Goal: Task Accomplishment & Management: Complete application form

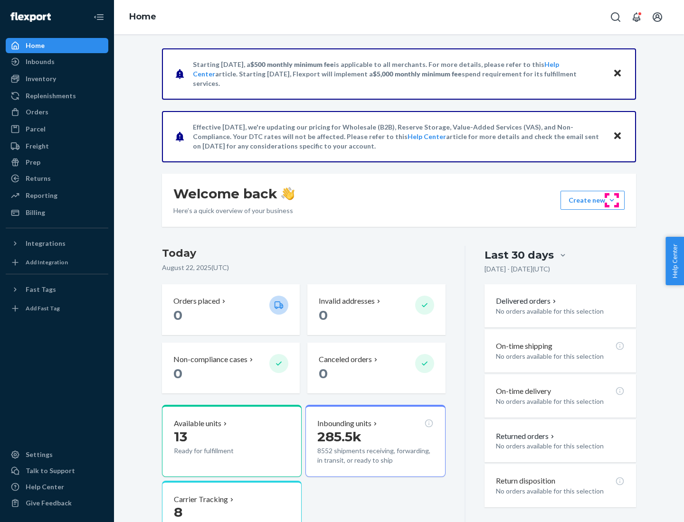
click at [612, 200] on button "Create new Create new inbound Create new order Create new product" at bounding box center [592, 200] width 64 height 19
click at [57, 62] on div "Inbounds" at bounding box center [57, 61] width 101 height 13
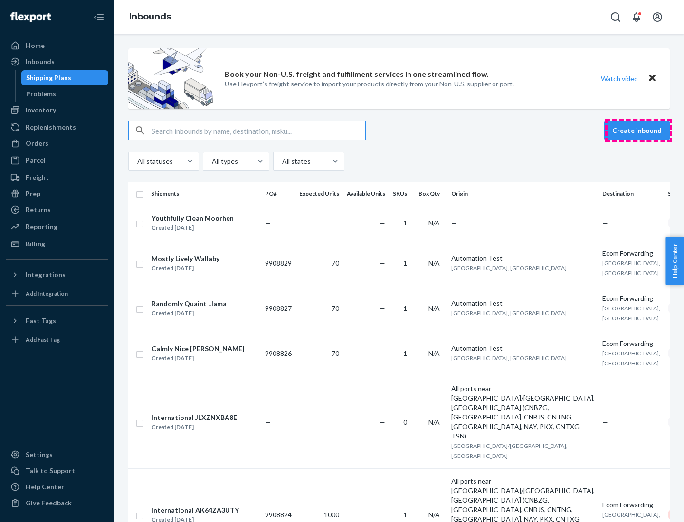
click at [638, 131] on button "Create inbound" at bounding box center [637, 130] width 66 height 19
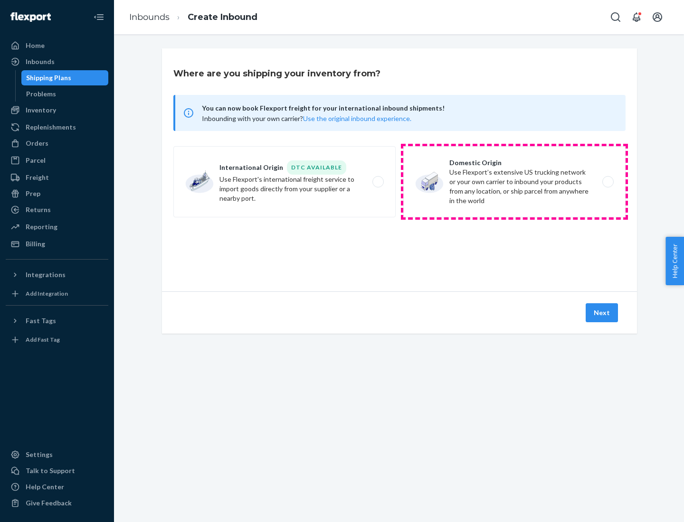
click at [514, 182] on label "Domestic Origin Use Flexport’s extensive US trucking network or your own carrie…" at bounding box center [514, 181] width 222 height 71
click at [607, 182] on input "Domestic Origin Use Flexport’s extensive US trucking network or your own carrie…" at bounding box center [610, 182] width 6 height 6
radio input "true"
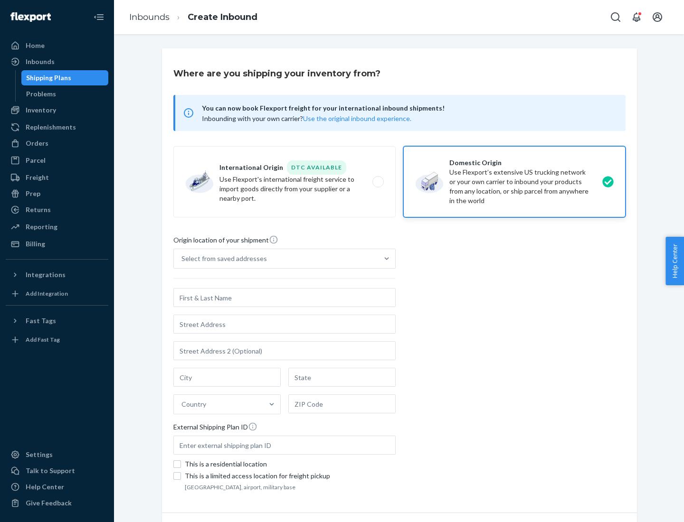
click at [222, 259] on div "Select from saved addresses" at bounding box center [223, 258] width 85 height 9
click at [182, 259] on input "Select from saved addresses" at bounding box center [181, 258] width 1 height 9
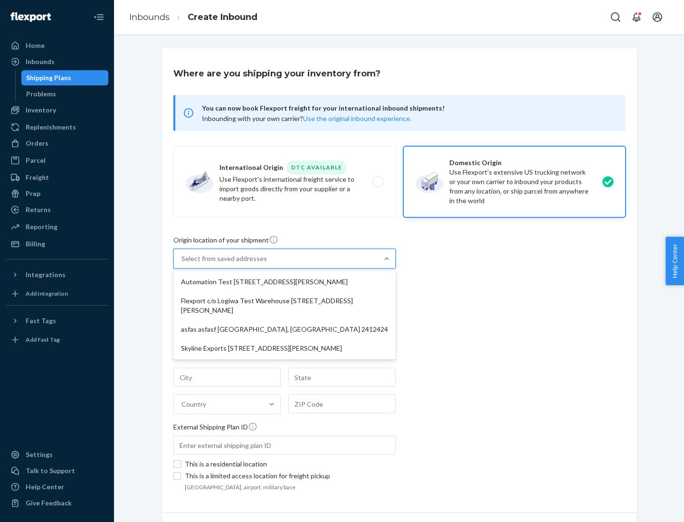
scroll to position [4, 0]
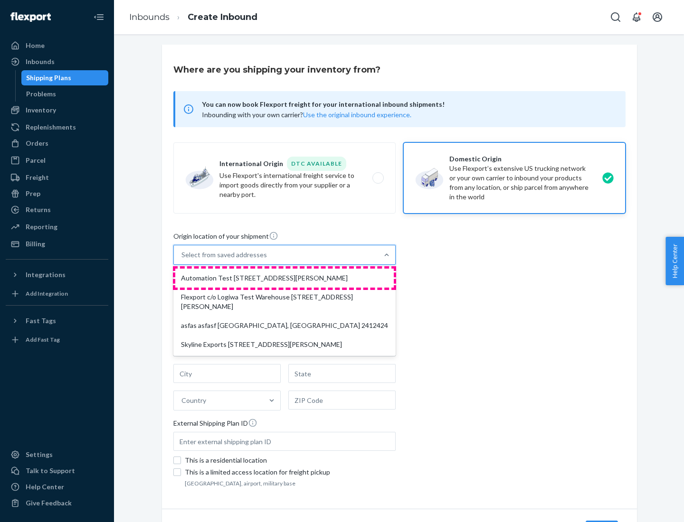
click at [284, 278] on div "Automation Test [STREET_ADDRESS][PERSON_NAME]" at bounding box center [284, 278] width 218 height 19
click at [182, 260] on input "option Automation Test [STREET_ADDRESS][PERSON_NAME] focused, 1 of 4. 4 results…" at bounding box center [181, 254] width 1 height 9
type input "Automation Test"
type input "9th Floor"
type input "[GEOGRAPHIC_DATA]"
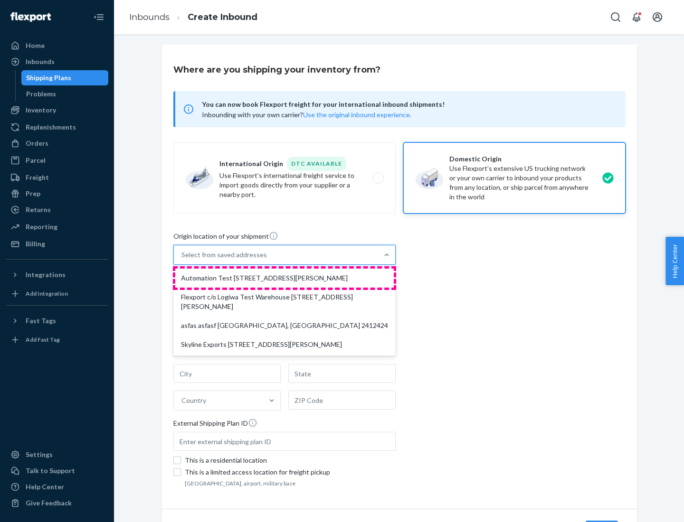
type input "CA"
type input "94104"
type input "[STREET_ADDRESS][PERSON_NAME]"
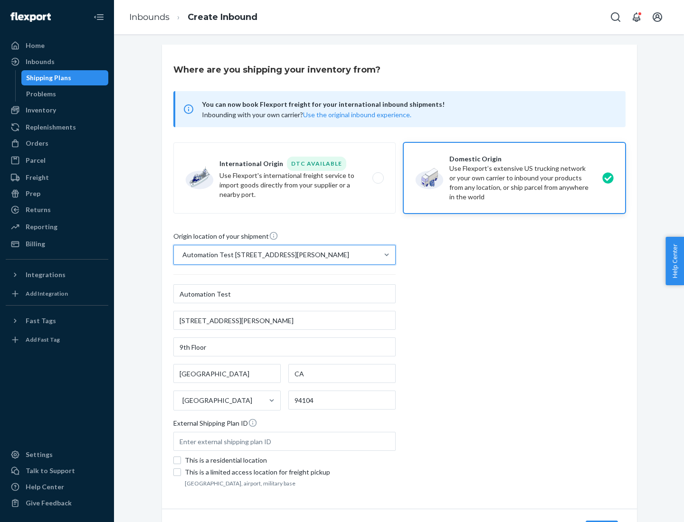
scroll to position [56, 0]
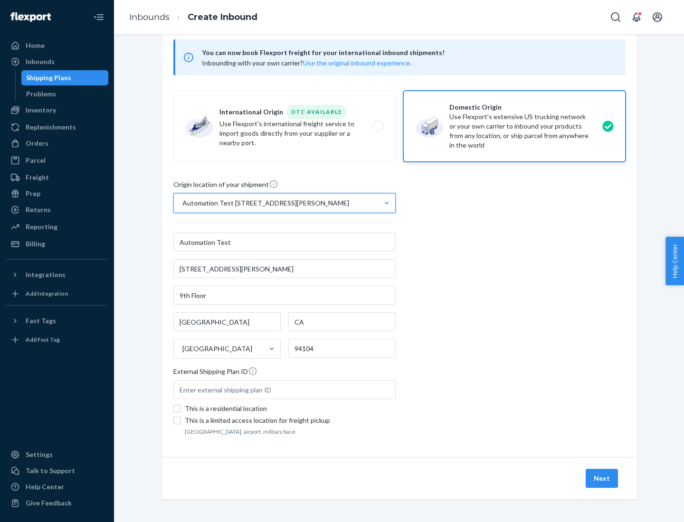
click at [602, 479] on button "Next" at bounding box center [602, 478] width 32 height 19
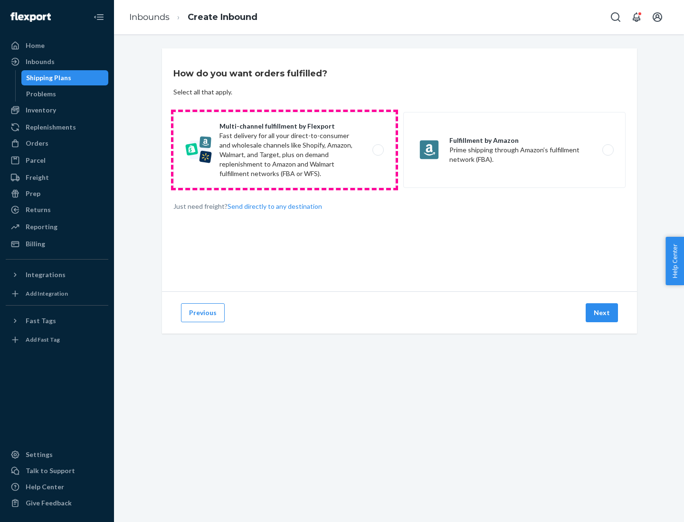
click at [284, 150] on label "Multi-channel fulfillment by Flexport Fast delivery for all your direct-to-cons…" at bounding box center [284, 150] width 222 height 76
click at [378, 150] on input "Multi-channel fulfillment by Flexport Fast delivery for all your direct-to-cons…" at bounding box center [381, 150] width 6 height 6
radio input "true"
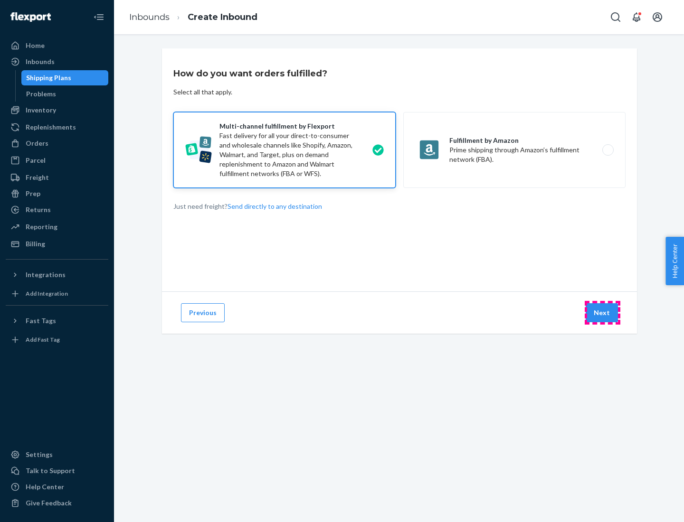
click at [602, 313] on button "Next" at bounding box center [602, 312] width 32 height 19
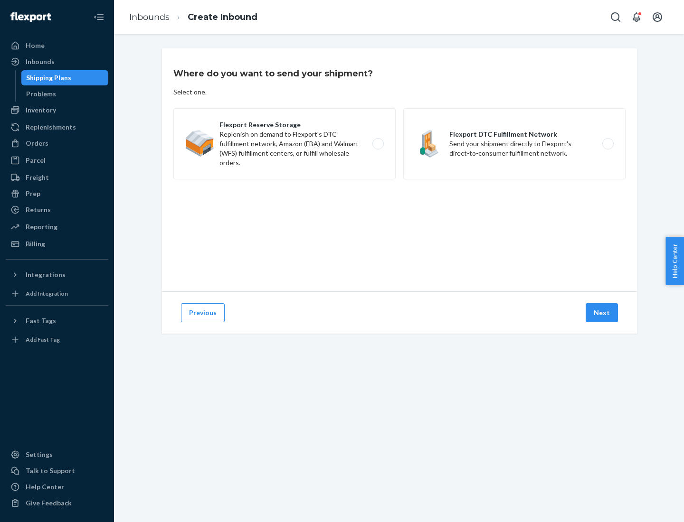
click at [514, 144] on label "Flexport DTC Fulfillment Network Send your shipment directly to Flexport's dire…" at bounding box center [514, 143] width 222 height 71
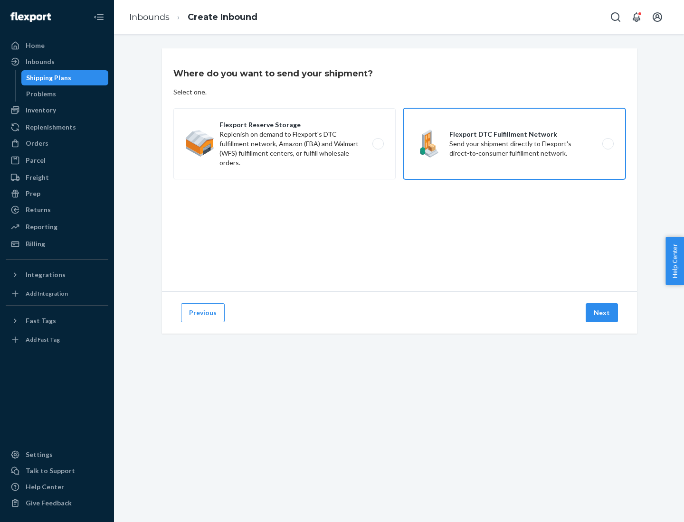
click at [607, 144] on input "Flexport DTC Fulfillment Network Send your shipment directly to Flexport's dire…" at bounding box center [610, 144] width 6 height 6
radio input "true"
click at [602, 313] on button "Next" at bounding box center [602, 312] width 32 height 19
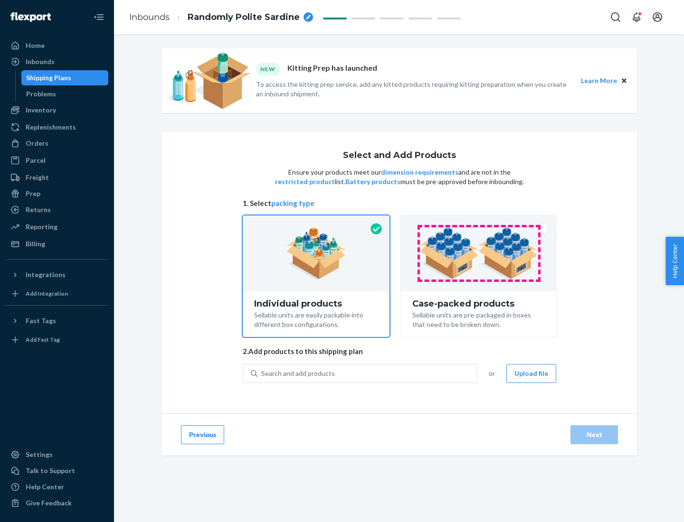
click at [479, 254] on img at bounding box center [478, 253] width 118 height 52
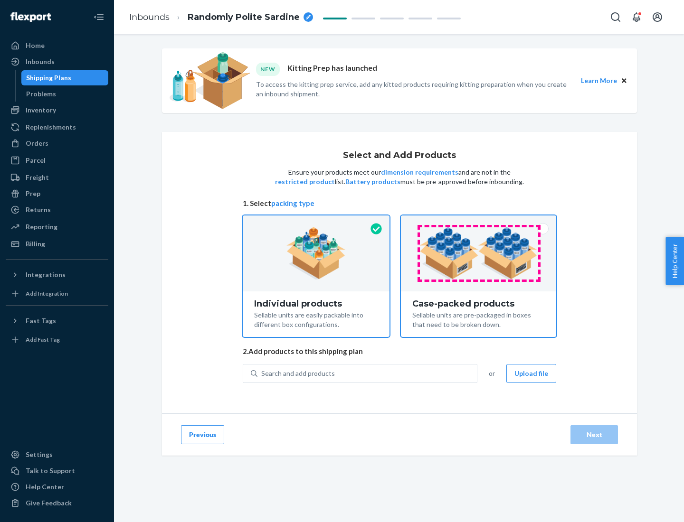
click at [479, 222] on input "Case-packed products Sellable units are pre-packaged in boxes that need to be b…" at bounding box center [478, 219] width 6 height 6
radio input "true"
radio input "false"
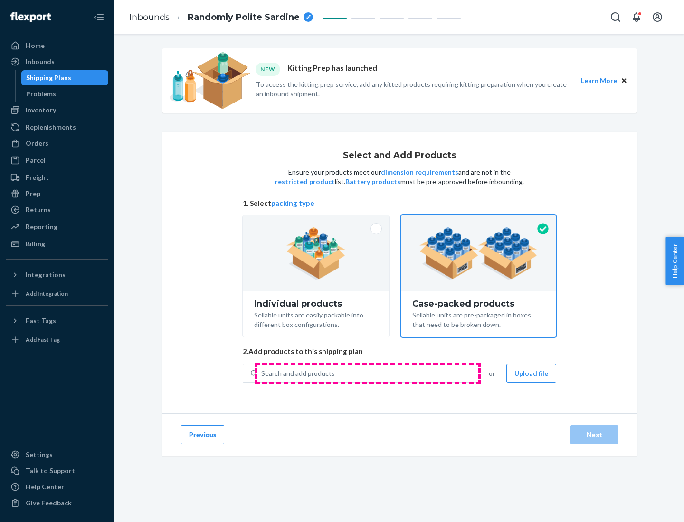
click at [368, 373] on div "Search and add products" at bounding box center [366, 373] width 219 height 17
click at [262, 373] on input "Search and add products" at bounding box center [261, 373] width 1 height 9
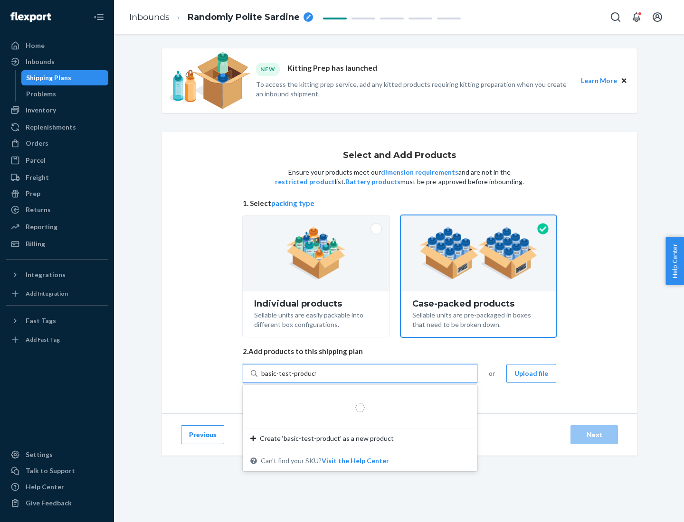
type input "basic-test-product-1"
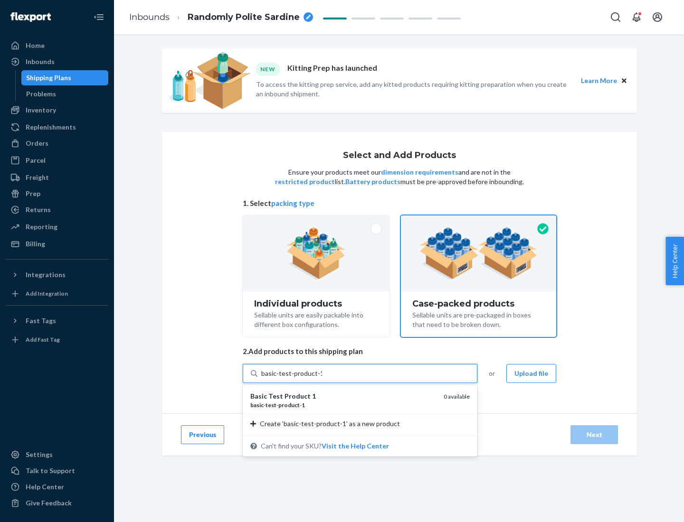
click at [343, 405] on div "basic - test - product - 1" at bounding box center [343, 405] width 186 height 8
click at [322, 378] on input "basic-test-product-1" at bounding box center [291, 373] width 61 height 9
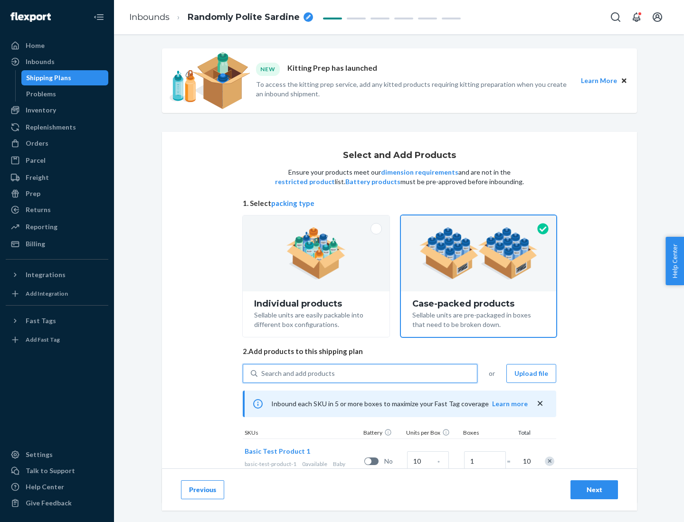
scroll to position [34, 0]
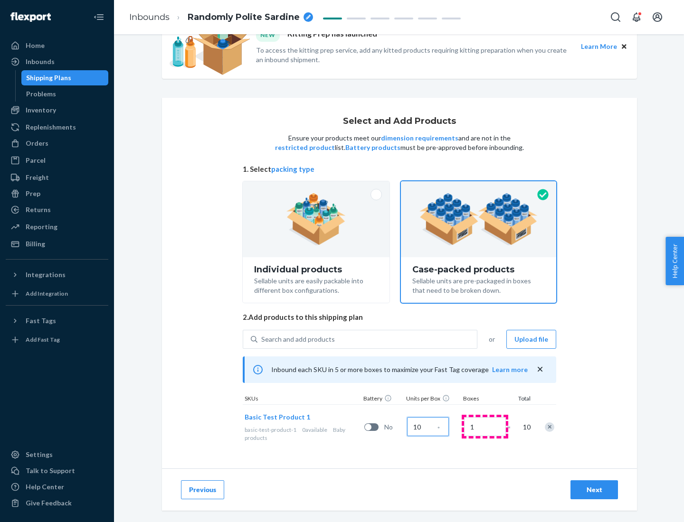
type input "10"
type input "7"
click at [594, 490] on div "Next" at bounding box center [593, 489] width 31 height 9
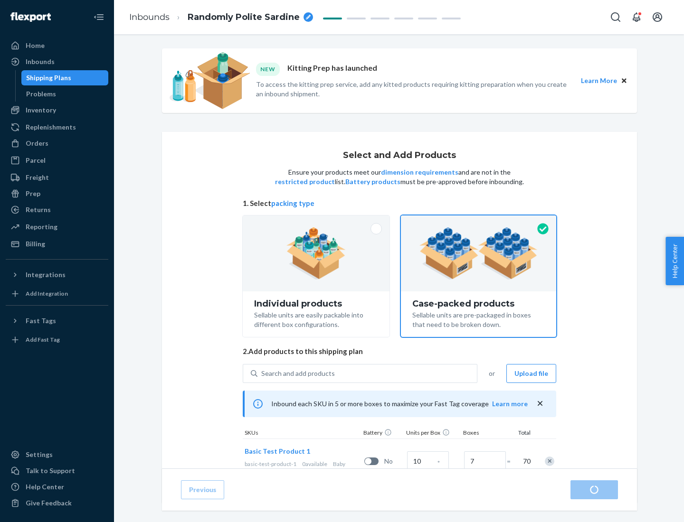
radio input "true"
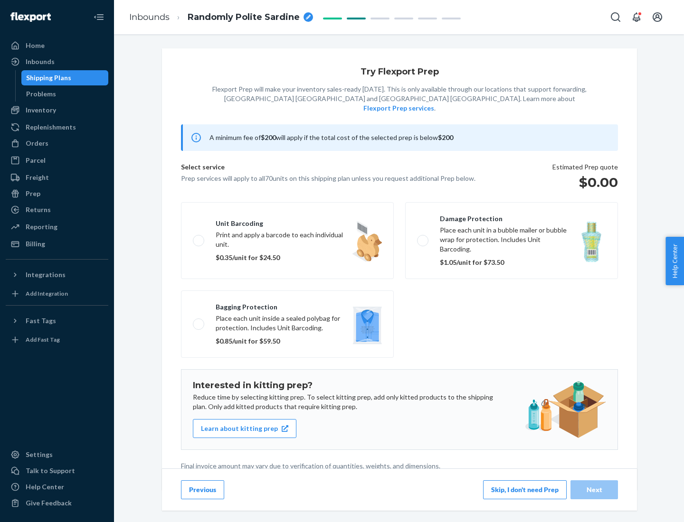
scroll to position [2, 0]
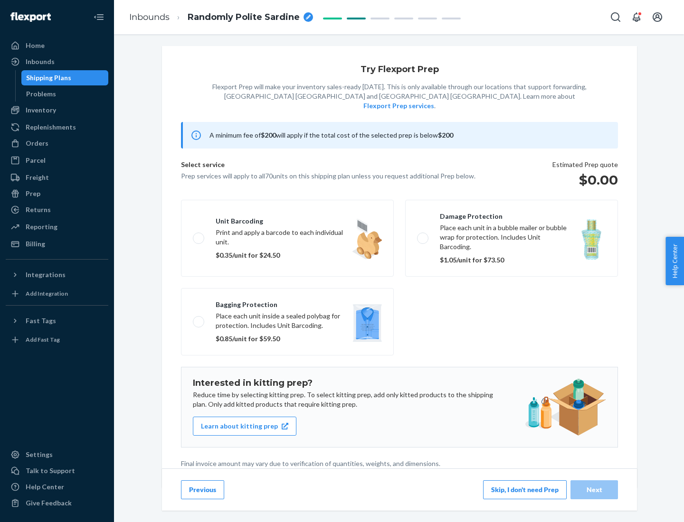
click at [287, 303] on label "Bagging protection Place each unit inside a sealed polybag for protection. Incl…" at bounding box center [287, 321] width 213 height 67
click at [199, 319] on input "Bagging protection Place each unit inside a sealed polybag for protection. Incl…" at bounding box center [196, 322] width 6 height 6
checkbox input "true"
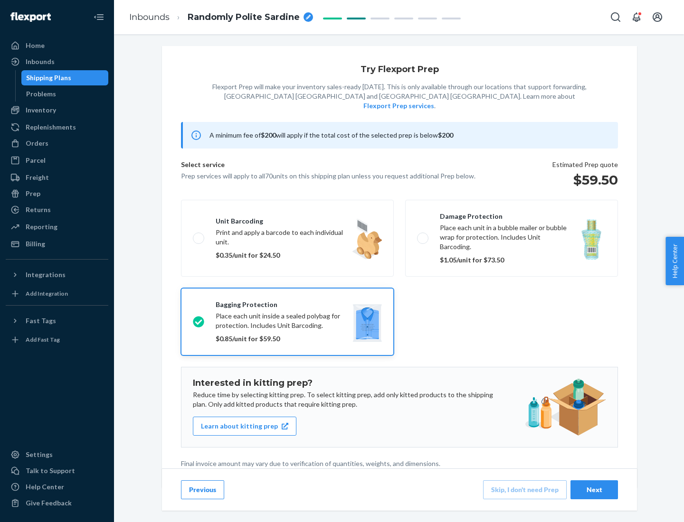
click at [594, 490] on div "Next" at bounding box center [593, 489] width 31 height 9
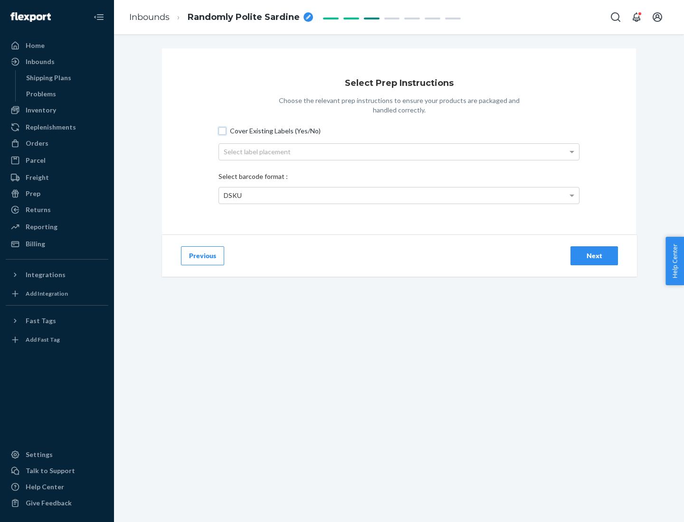
click at [222, 131] on input "Cover Existing Labels (Yes/No)" at bounding box center [222, 131] width 8 height 8
checkbox input "true"
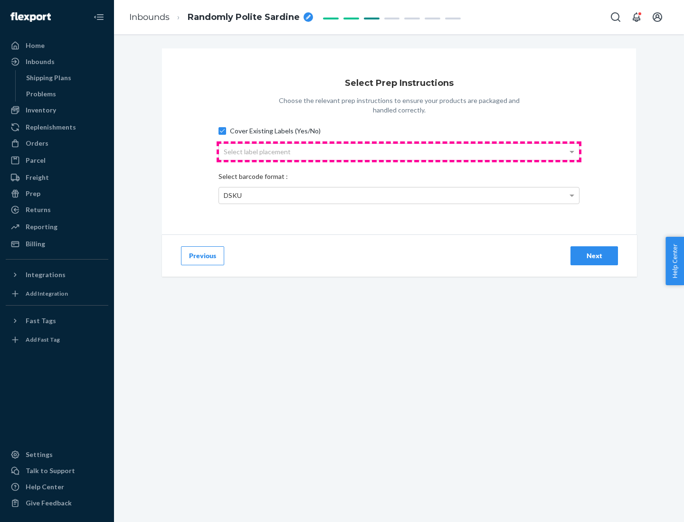
click at [399, 151] on div "Select label placement" at bounding box center [399, 152] width 360 height 16
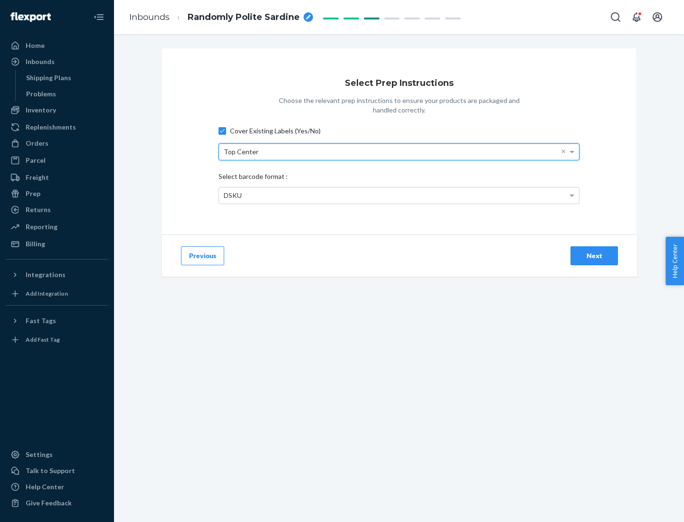
click at [399, 195] on div "DSKU" at bounding box center [399, 196] width 360 height 16
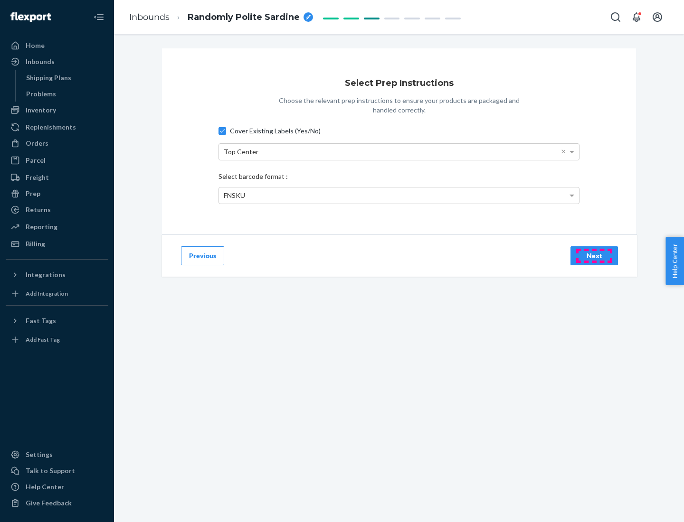
click at [594, 255] on div "Next" at bounding box center [593, 255] width 31 height 9
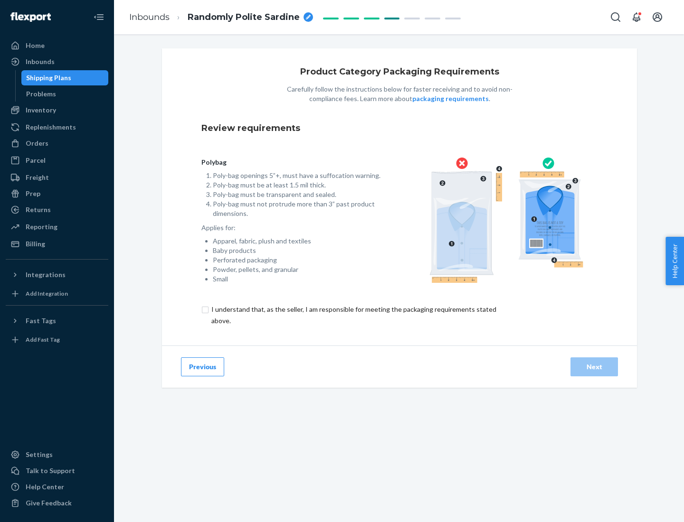
click at [353, 315] on input "checkbox" at bounding box center [359, 315] width 316 height 23
checkbox input "true"
click at [594, 367] on div "Next" at bounding box center [593, 366] width 31 height 9
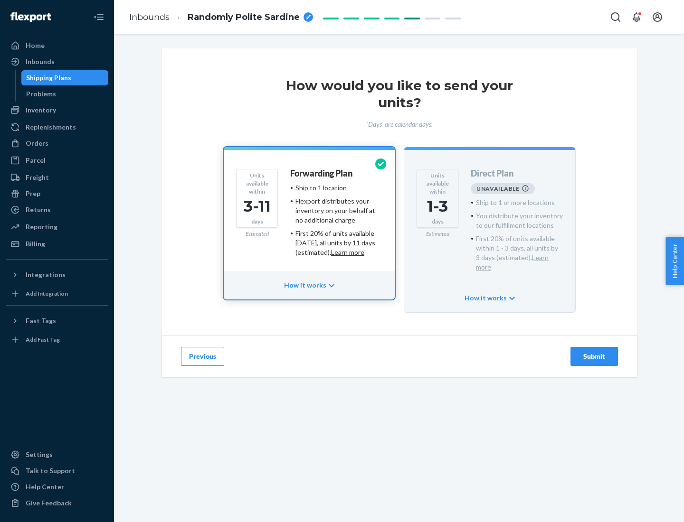
click at [322, 173] on h4 "Forwarding Plan" at bounding box center [321, 173] width 62 height 9
click at [594, 352] on div "Submit" at bounding box center [593, 356] width 31 height 9
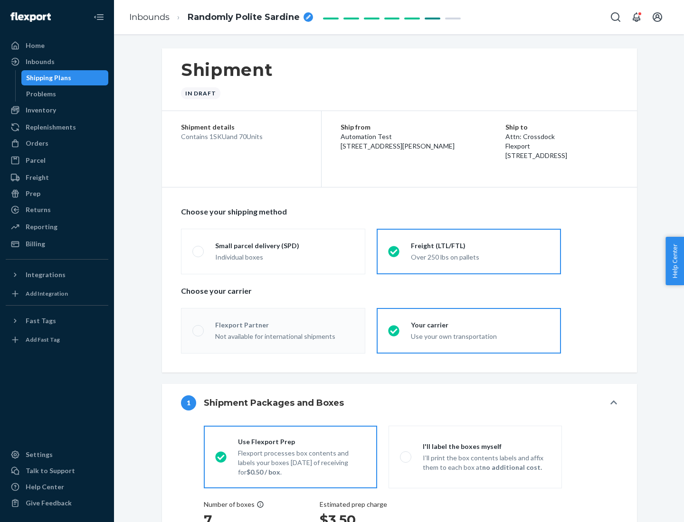
radio input "true"
radio input "false"
radio input "true"
radio input "false"
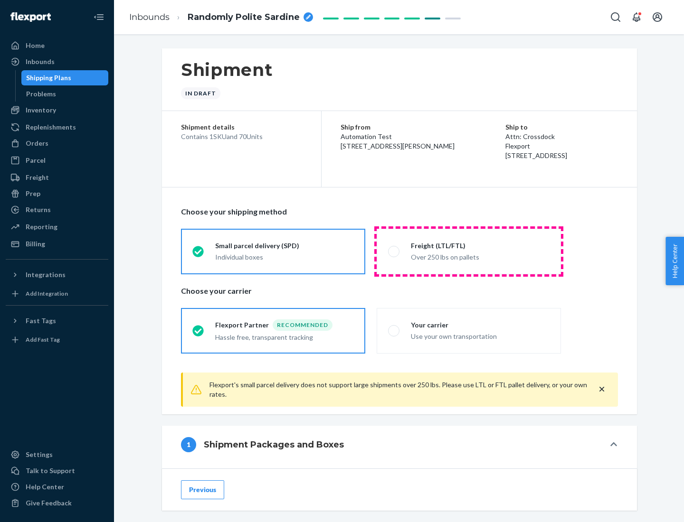
click at [469, 251] on div "Over 250 lbs on pallets" at bounding box center [480, 256] width 139 height 11
click at [394, 251] on input "Freight (LTL/FTL) Over 250 lbs on pallets" at bounding box center [391, 251] width 6 height 6
radio input "true"
radio input "false"
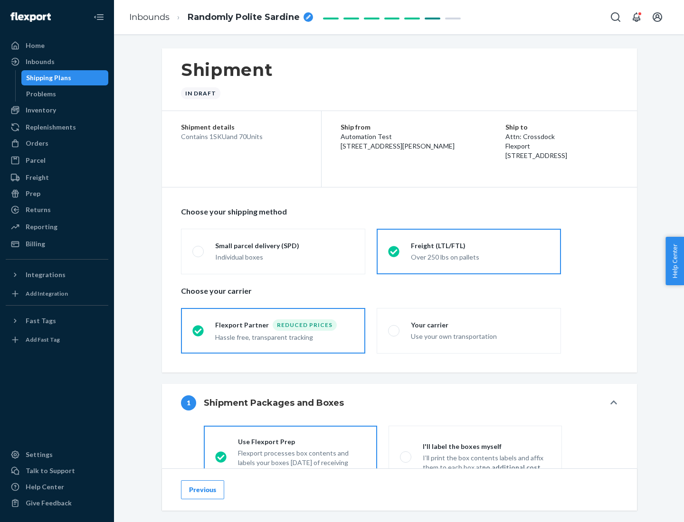
scroll to position [53, 0]
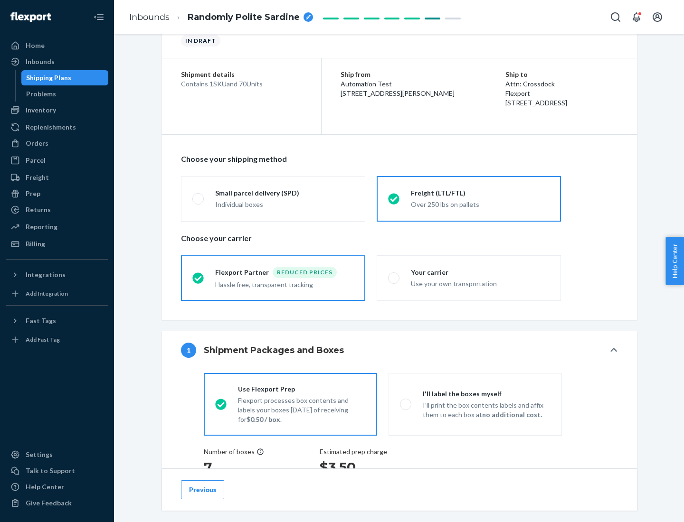
click at [469, 278] on div "Use your own transportation" at bounding box center [480, 282] width 139 height 11
click at [394, 278] on input "Your carrier Use your own transportation" at bounding box center [391, 278] width 6 height 6
radio input "true"
radio input "false"
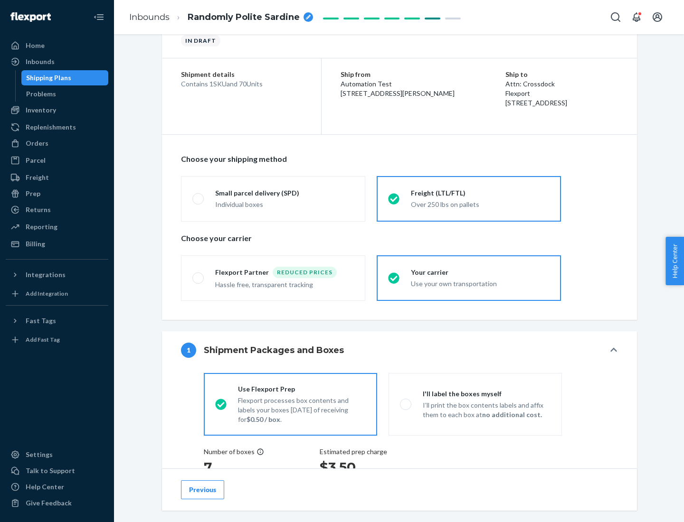
scroll to position [179, 0]
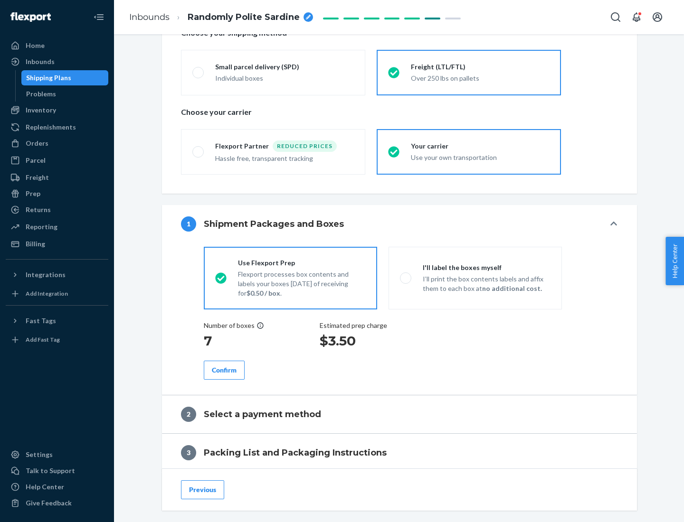
click at [475, 278] on p "I’ll print the box contents labels and affix them to each box at no additional …" at bounding box center [487, 283] width 128 height 19
click at [406, 278] on input "I'll label the boxes myself I’ll print the box contents labels and affix them t…" at bounding box center [403, 278] width 6 height 6
radio input "true"
radio input "false"
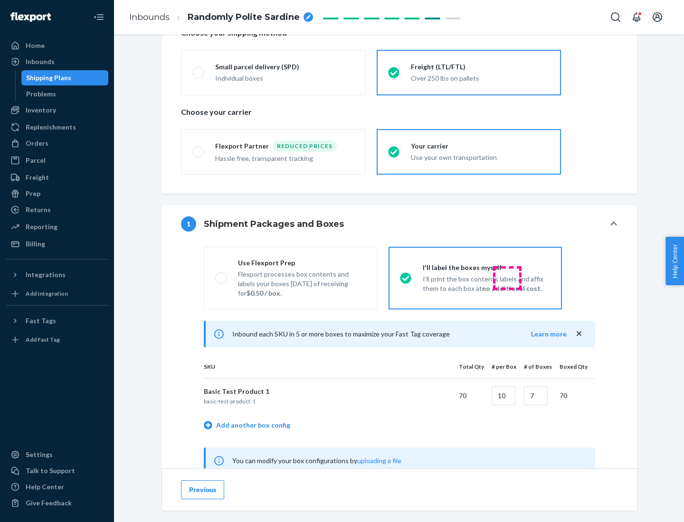
scroll to position [297, 0]
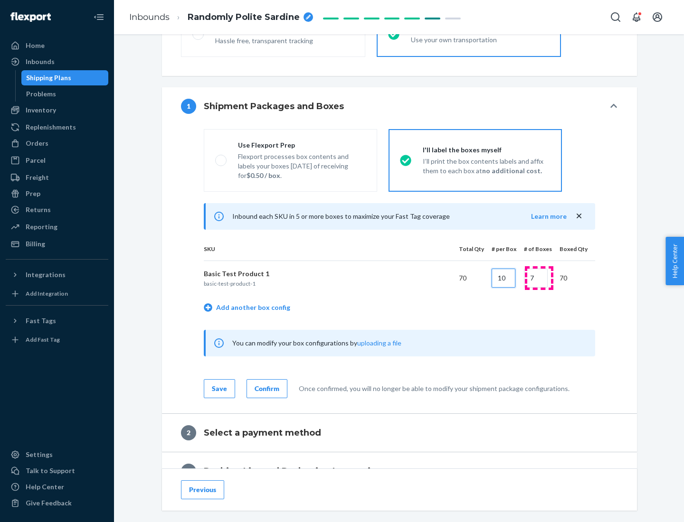
type input "10"
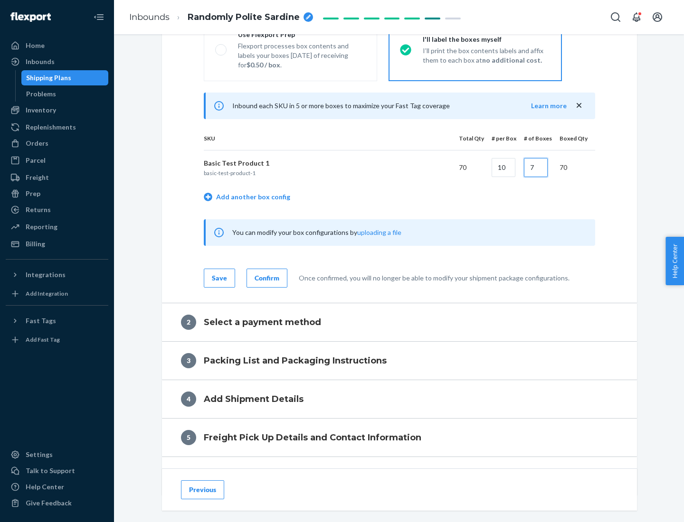
type input "7"
click at [265, 278] on div "Confirm" at bounding box center [267, 278] width 25 height 9
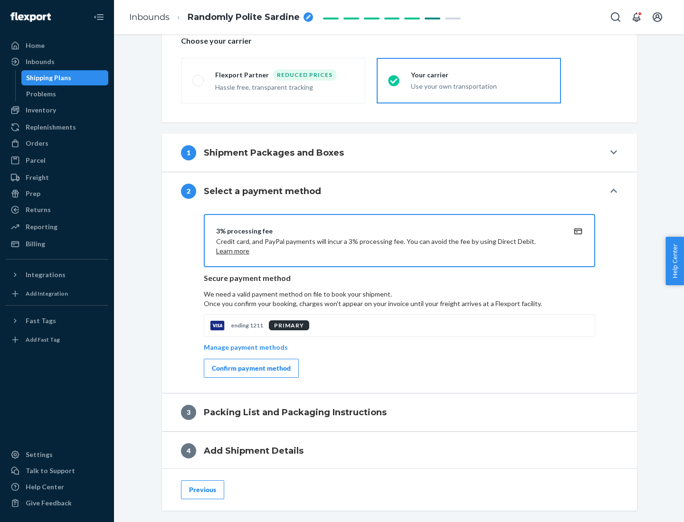
scroll to position [341, 0]
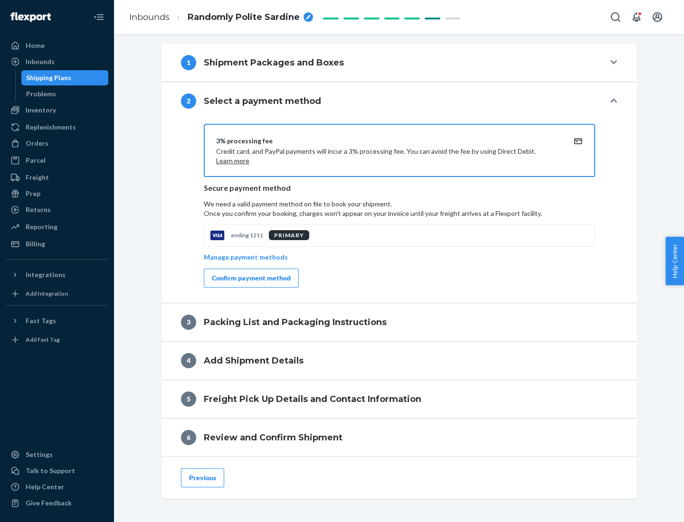
click at [250, 278] on div "Confirm payment method" at bounding box center [251, 278] width 79 height 9
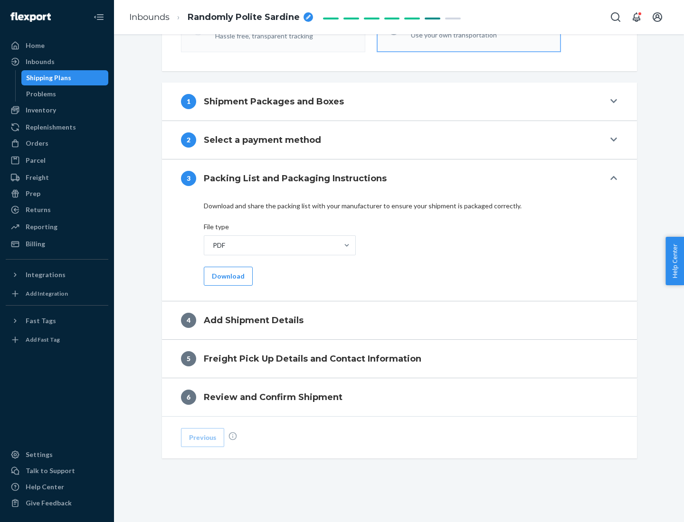
scroll to position [300, 0]
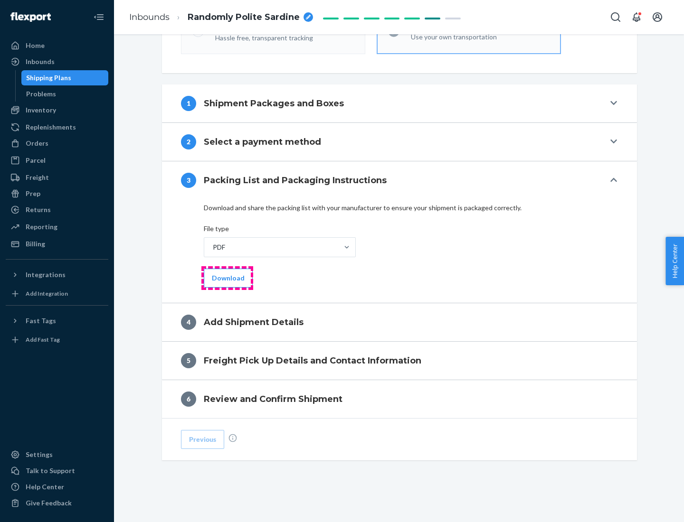
click at [227, 278] on button "Download" at bounding box center [228, 278] width 49 height 19
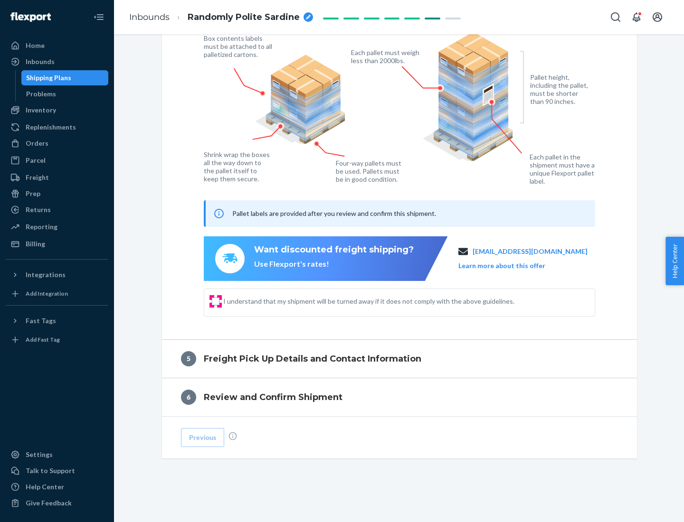
click at [216, 301] on input "I understand that my shipment will be turned away if it does not comply with th…" at bounding box center [216, 302] width 8 height 8
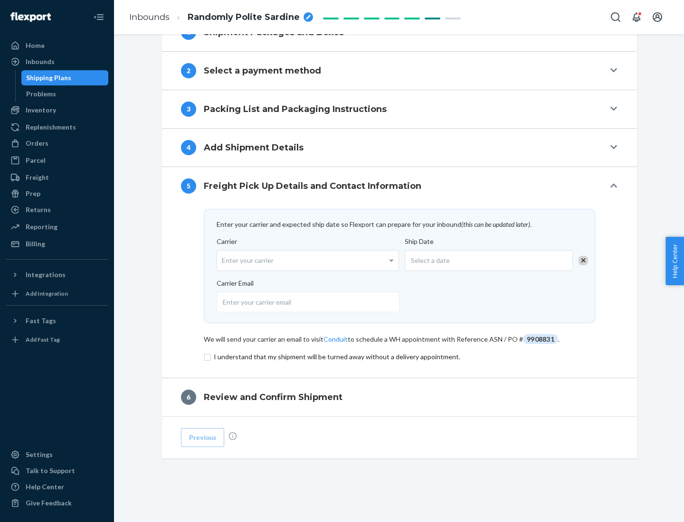
scroll to position [371, 0]
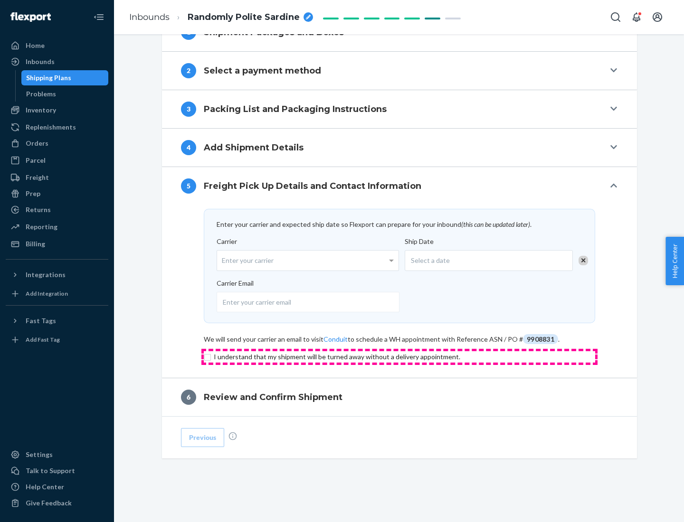
click at [399, 357] on input "checkbox" at bounding box center [399, 356] width 391 height 11
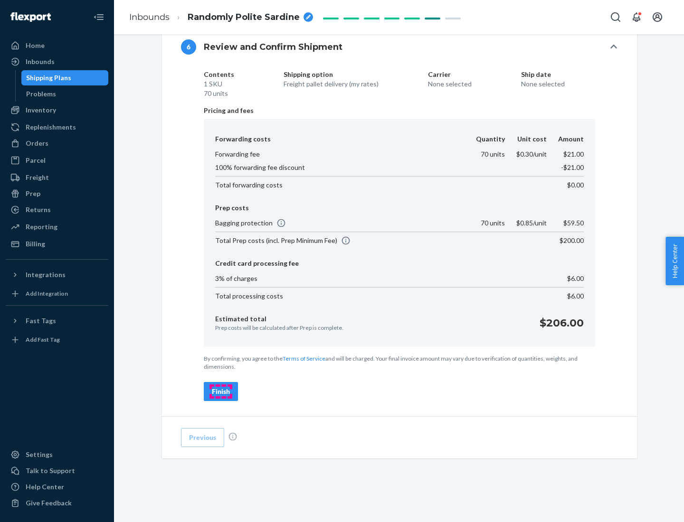
click at [221, 392] on div "Finish" at bounding box center [221, 391] width 18 height 9
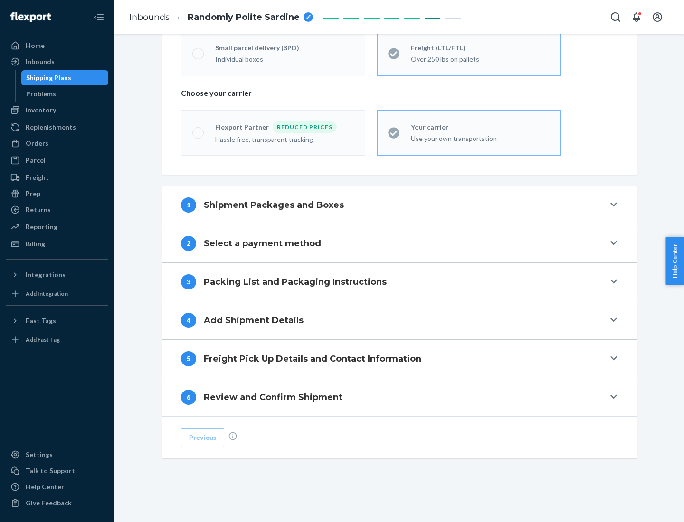
scroll to position [198, 0]
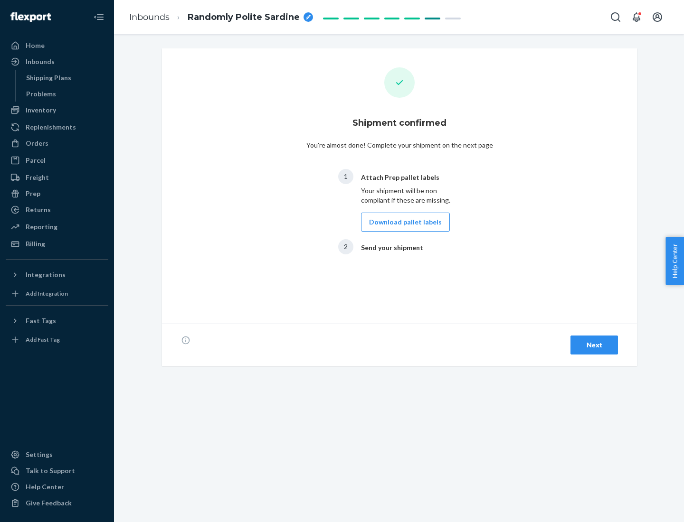
click at [403, 222] on button "Download pallet labels" at bounding box center [405, 222] width 89 height 19
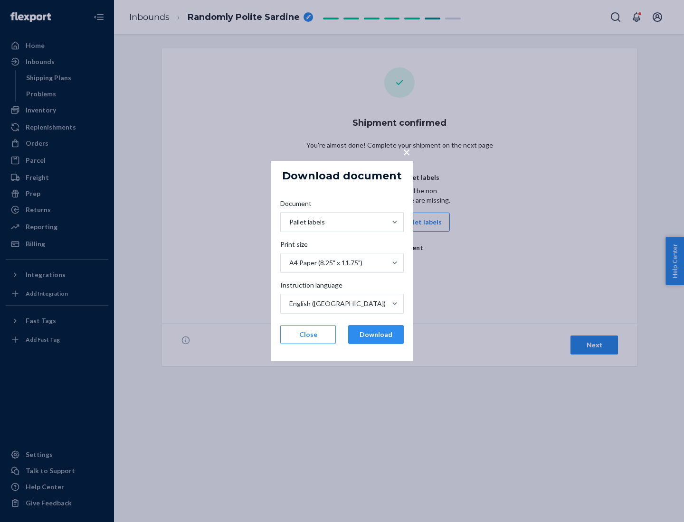
click at [376, 335] on button "Download" at bounding box center [376, 334] width 56 height 19
click at [406, 151] on span "×" at bounding box center [407, 152] width 8 height 16
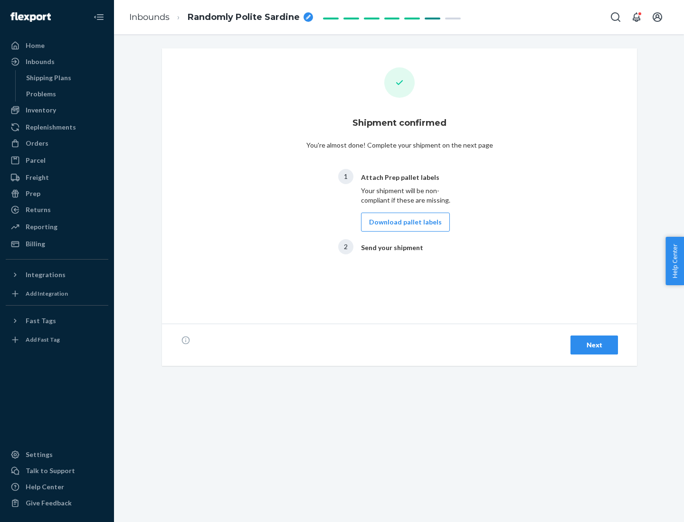
click at [594, 345] on div "Next" at bounding box center [593, 345] width 31 height 9
